Goal: Task Accomplishment & Management: Complete application form

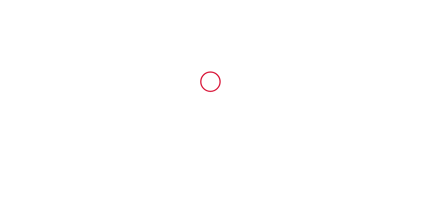
type input "4632273"
type input "La parenthèse Pyrénéenne"
type input "[STREET_ADDRESS]"
type input "65200"
type input "Bagnères-de-Bigorre"
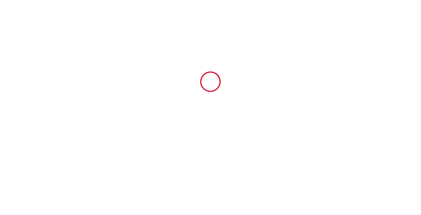
type input "[GEOGRAPHIC_DATA]"
type input "[DATE]"
type input "1"
type input "0"
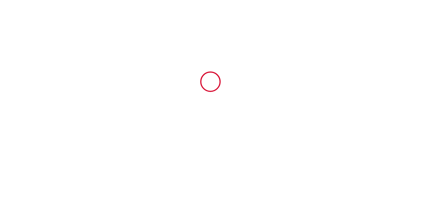
type input "500"
type input "936"
type input "[PERSON_NAME]"
type input "Fitte"
type input "[STREET_ADDRESS]"
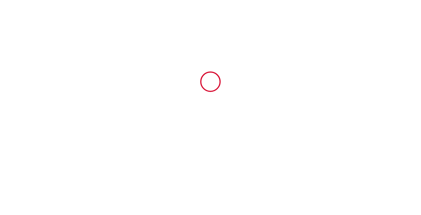
type input "65200"
type input "`bagnères-de-Bigorre"
type input "[GEOGRAPHIC_DATA]"
type input "[EMAIL_ADDRESS][DOMAIN_NAME]"
type input "[PERSON_NAME]"
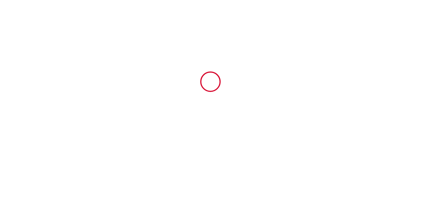
type input "Leger"
type input "[STREET_ADDRESS]"
type input "87000"
type input "[GEOGRAPHIC_DATA]"
type input "[EMAIL_ADDRESS][DOMAIN_NAME]"
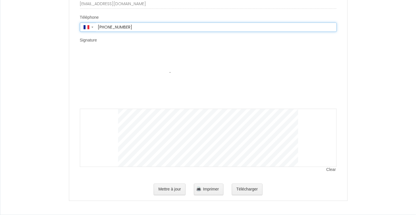
scroll to position [1923, 0]
click at [87, 40] on label "Signature" at bounding box center [88, 40] width 17 height 6
click at [87, 42] on label "Signature" at bounding box center [88, 40] width 17 height 6
click at [93, 43] on label "Signature" at bounding box center [88, 40] width 17 height 6
click at [89, 42] on label "Signature" at bounding box center [88, 40] width 17 height 6
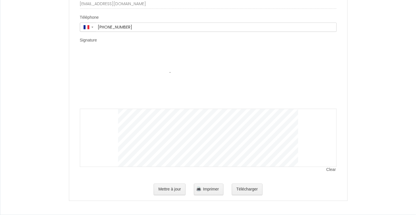
scroll to position [1890, 0]
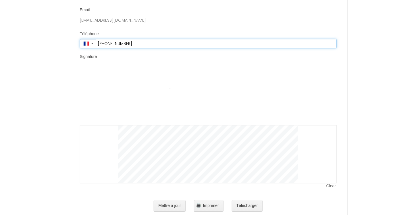
click at [142, 48] on input "[PHONE_NUMBER]" at bounding box center [216, 43] width 241 height 9
type input "[PHONE_NUMBER]"
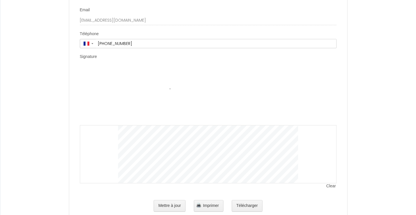
drag, startPoint x: 100, startPoint y: 75, endPoint x: 95, endPoint y: 71, distance: 6.2
click at [97, 62] on div "Signature" at bounding box center [208, 58] width 257 height 8
click at [95, 60] on label "Signature" at bounding box center [88, 57] width 17 height 6
click at [85, 60] on label "Signature" at bounding box center [88, 57] width 17 height 6
click at [85, 86] on div "Clear" at bounding box center [208, 125] width 257 height 116
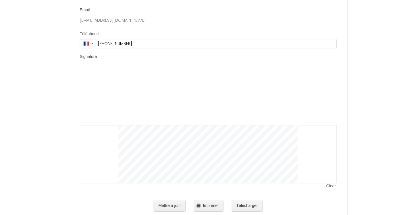
click at [89, 88] on div "Clear" at bounding box center [208, 125] width 257 height 116
click at [106, 94] on div "Clear" at bounding box center [208, 125] width 257 height 116
click at [164, 102] on img at bounding box center [208, 96] width 180 height 58
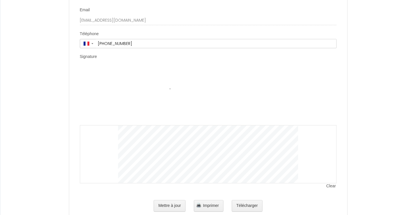
click at [136, 110] on img at bounding box center [208, 96] width 180 height 58
click at [330, 189] on span "Clear" at bounding box center [332, 186] width 10 height 6
click at [202, 189] on div "Clear" at bounding box center [208, 127] width 257 height 121
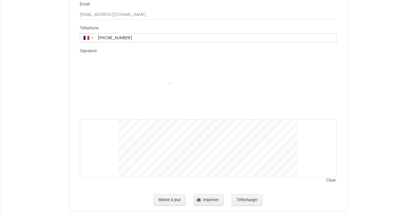
scroll to position [1902, 0]
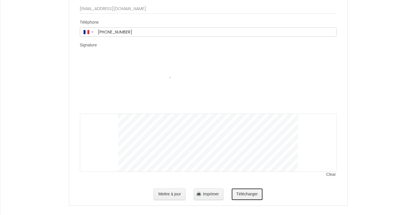
click at [235, 200] on button "Télécharger" at bounding box center [247, 194] width 31 height 12
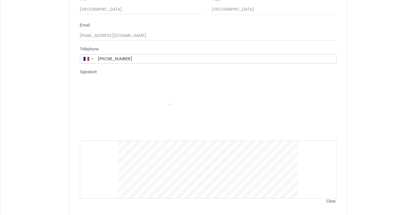
scroll to position [1923, 0]
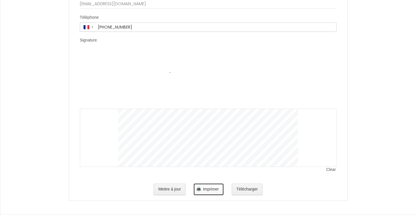
click at [211, 187] on span "Imprimer" at bounding box center [211, 188] width 16 height 5
click at [168, 194] on button "Mettre à jour" at bounding box center [170, 189] width 32 height 12
click at [168, 193] on button "Mettre à jour" at bounding box center [170, 189] width 32 height 12
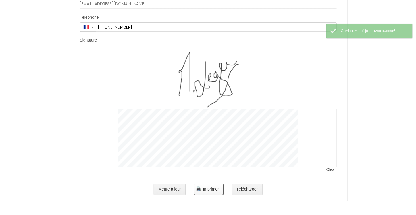
click at [209, 191] on span "Imprimer" at bounding box center [211, 188] width 16 height 5
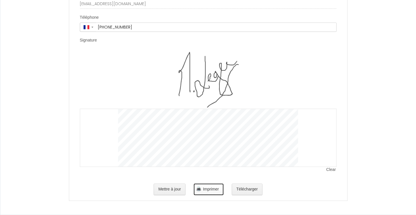
click at [208, 191] on span "Imprimer" at bounding box center [211, 188] width 16 height 5
